Goal: Communication & Community: Ask a question

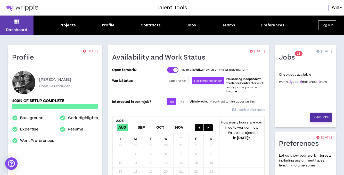
click at [317, 114] on link "View Jobs" at bounding box center [322, 117] width 22 height 10
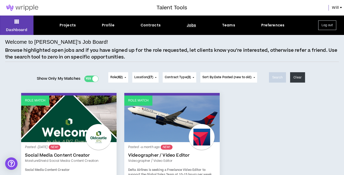
click at [89, 74] on div "Show Only My Matches Yes No" at bounding box center [68, 77] width 62 height 21
click at [92, 80] on div at bounding box center [95, 79] width 6 height 6
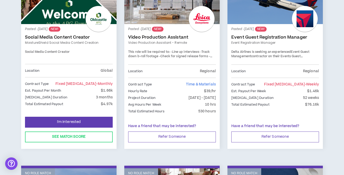
scroll to position [133, 0]
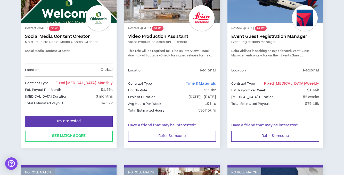
click at [161, 34] on link "Video Production Assistant" at bounding box center [172, 36] width 88 height 5
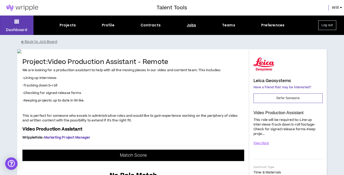
click at [265, 81] on h4 "Leica Geosystems" at bounding box center [272, 80] width 37 height 5
copy h4 "Leica Geosystems"
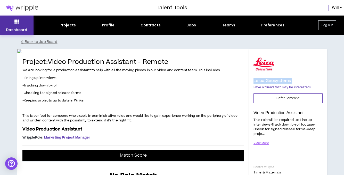
click at [6, 32] on p "Dashboard" at bounding box center [16, 29] width 21 height 5
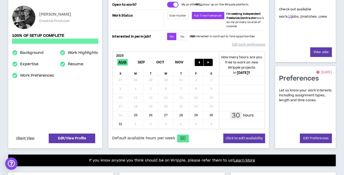
scroll to position [191, 0]
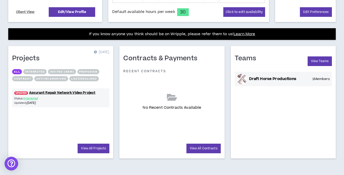
click at [17, 161] on div "Open Intercom Messenger" at bounding box center [12, 163] width 14 height 14
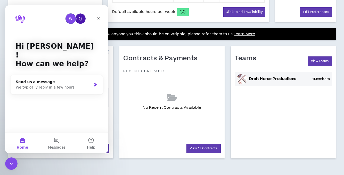
scroll to position [0, 0]
click at [58, 79] on div "Send us a message" at bounding box center [54, 81] width 76 height 5
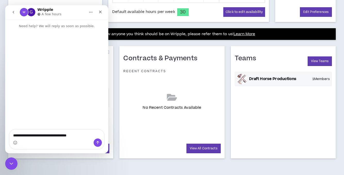
type textarea "**********"
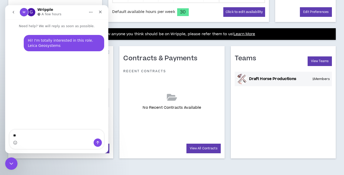
type textarea "*"
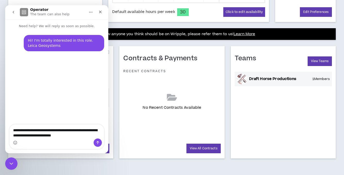
type textarea "**********"
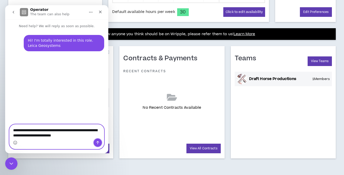
click at [98, 145] on button "Send a message…" at bounding box center [98, 142] width 8 height 8
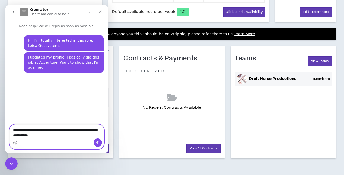
type textarea "**********"
click at [98, 142] on icon "Send a message…" at bounding box center [98, 142] width 3 height 3
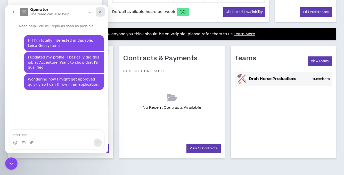
click at [99, 12] on icon "Close" at bounding box center [100, 12] width 4 height 4
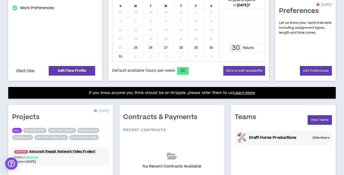
scroll to position [191, 0]
